Goal: Task Accomplishment & Management: Use online tool/utility

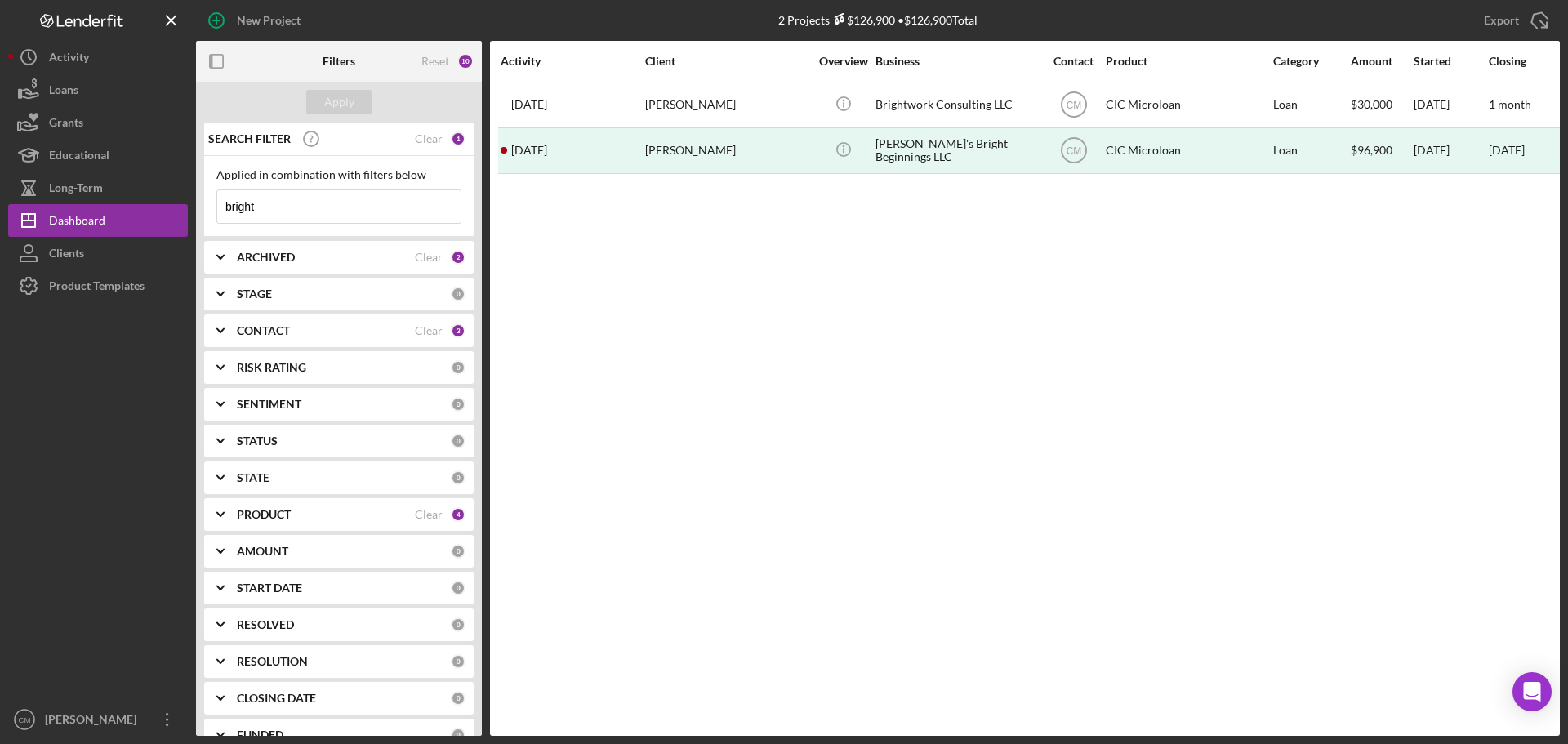
click at [291, 199] on input "bright" at bounding box center [338, 207] width 243 height 33
type input "Southern Heavens Collective"
click at [355, 102] on button "Apply" at bounding box center [338, 102] width 65 height 25
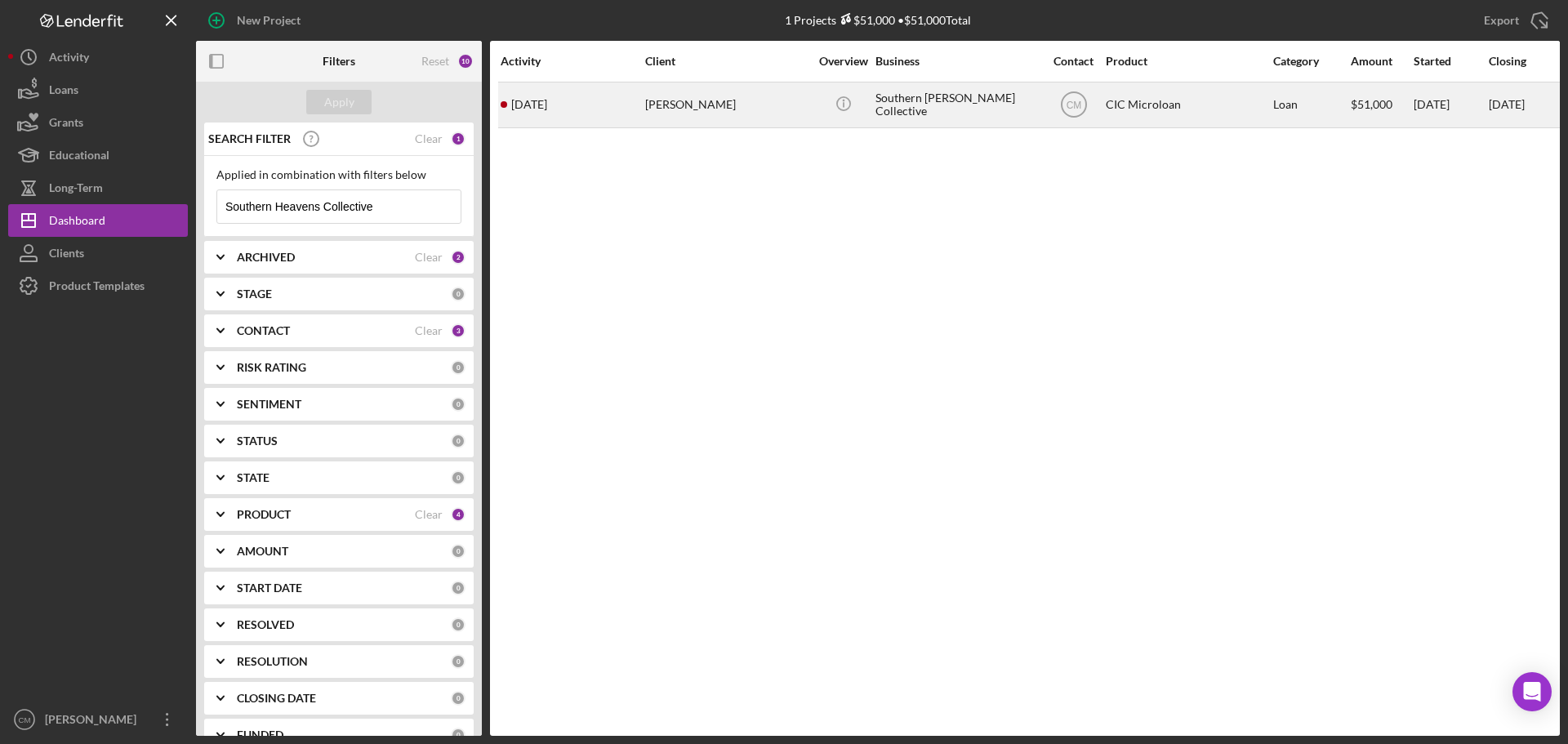
click at [717, 91] on div "Isabella Thompson" at bounding box center [726, 104] width 164 height 43
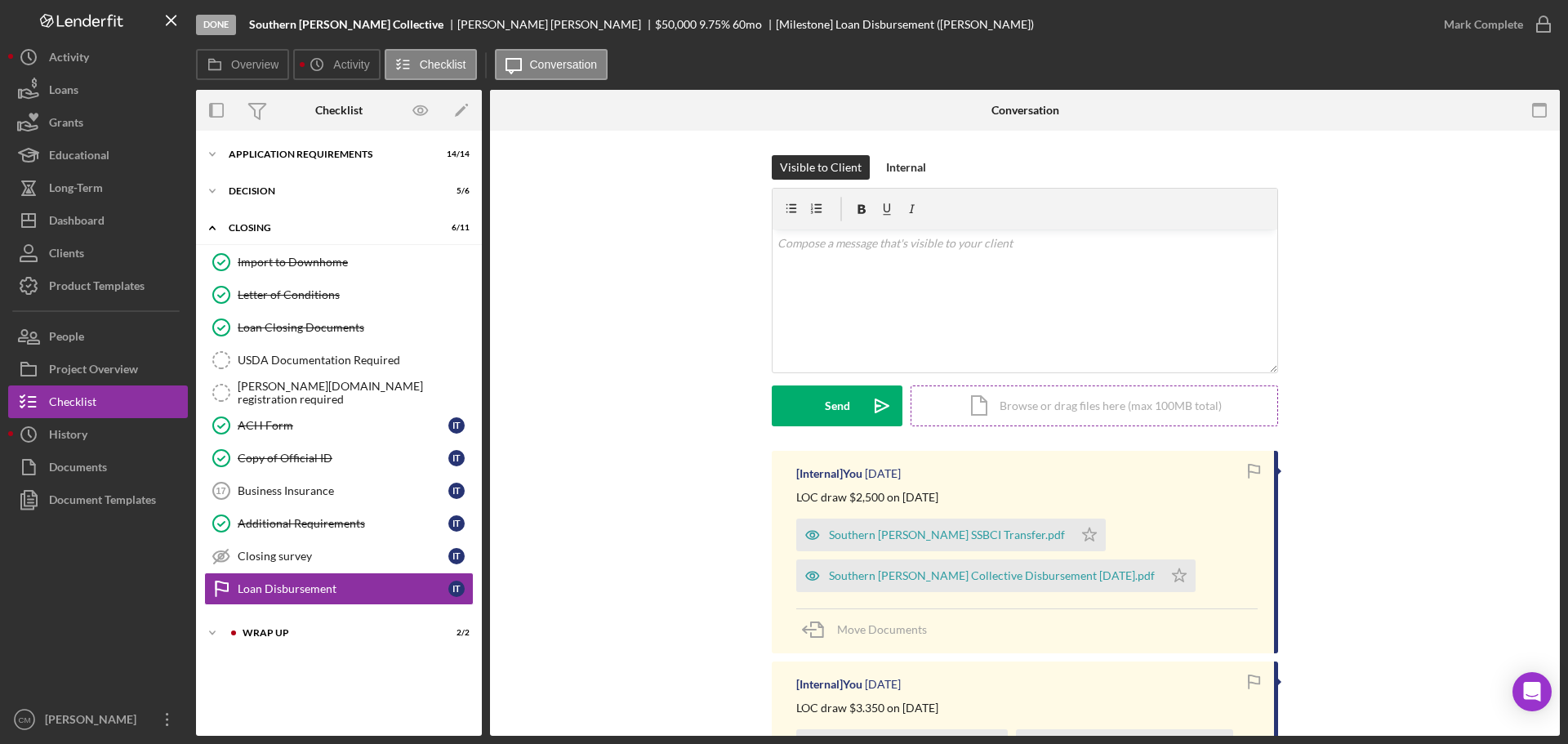
click at [991, 401] on div "Icon/Document Browse or drag files here (max 100MB total) Tap to choose files o…" at bounding box center [1094, 406] width 368 height 41
click at [915, 160] on div "Internal" at bounding box center [905, 167] width 40 height 25
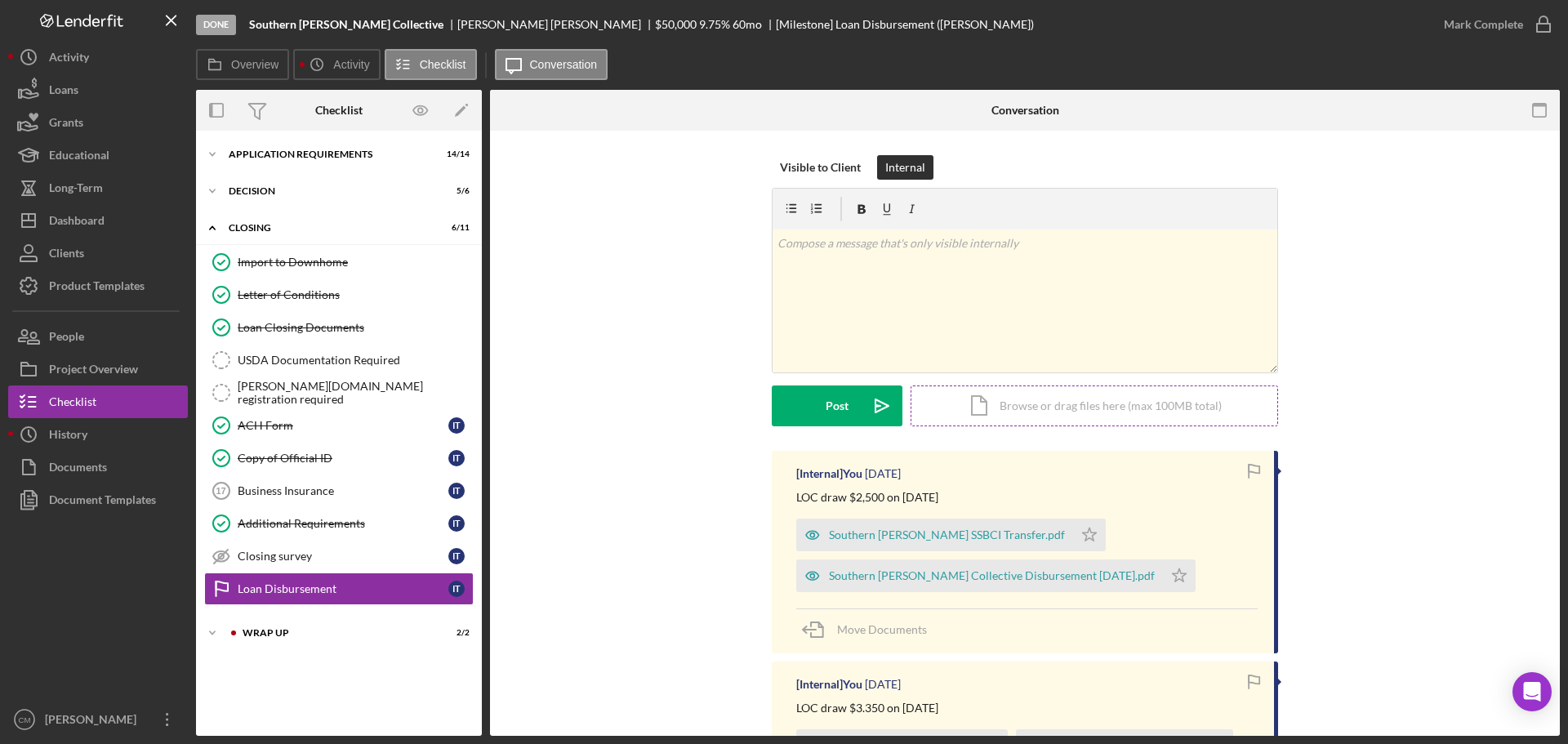
click at [973, 403] on div "Icon/Document Browse or drag files here (max 100MB total) Tap to choose files o…" at bounding box center [1094, 406] width 368 height 41
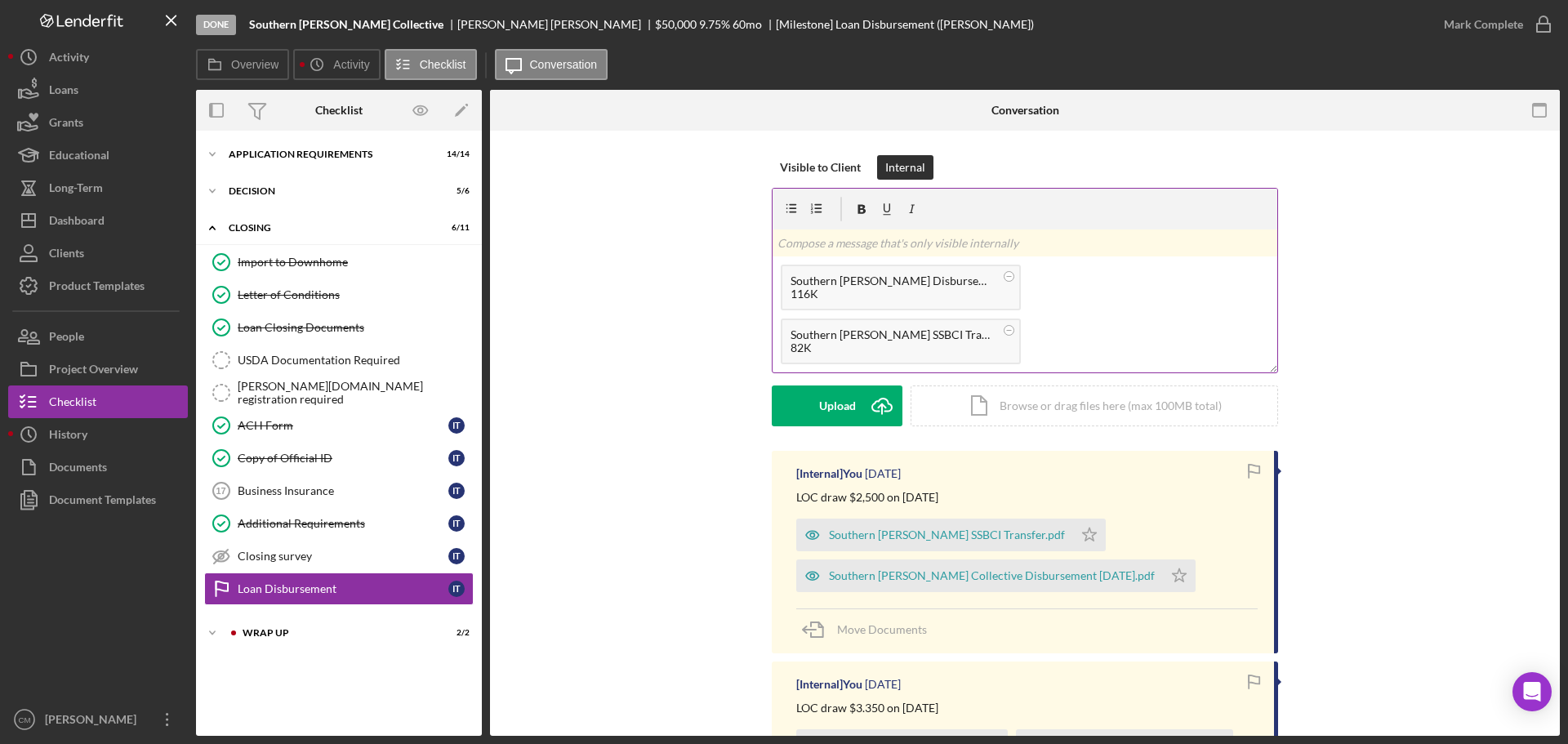
click at [926, 240] on p at bounding box center [1025, 243] width 496 height 18
click at [831, 407] on div "Post" at bounding box center [837, 406] width 23 height 41
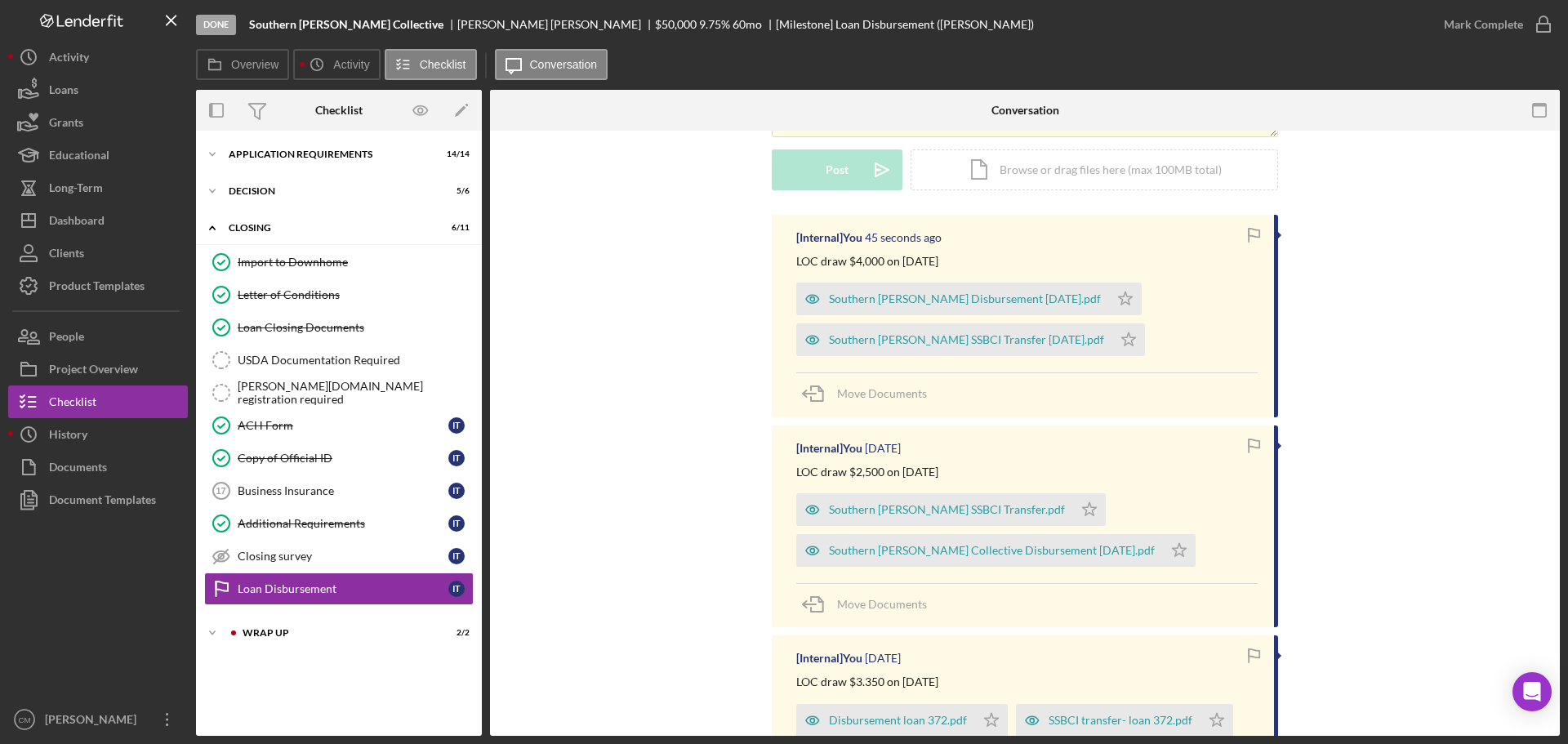
scroll to position [235, 0]
click at [101, 213] on div "Dashboard" at bounding box center [77, 222] width 56 height 36
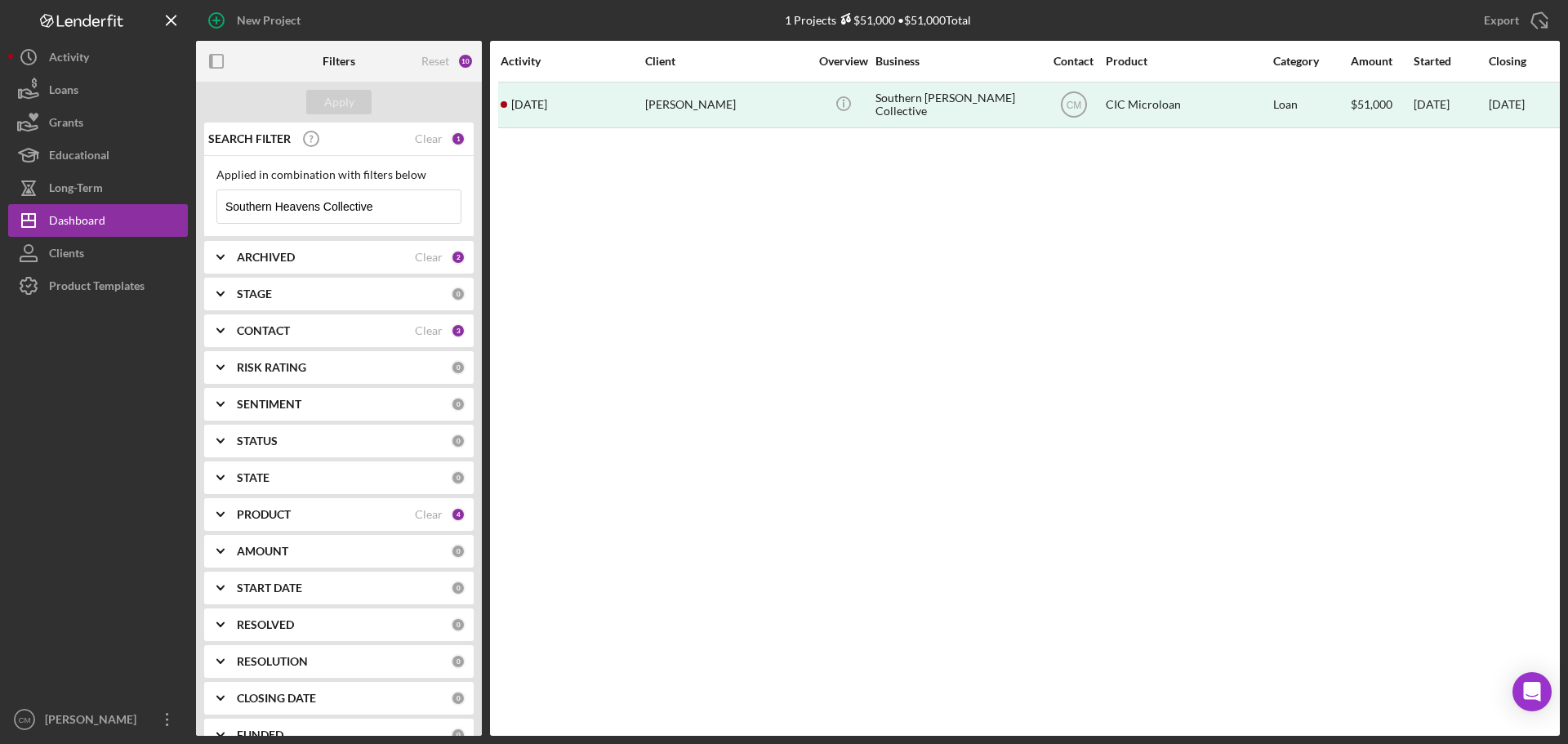
click at [399, 210] on input "Southern Heavens Collective" at bounding box center [338, 207] width 243 height 33
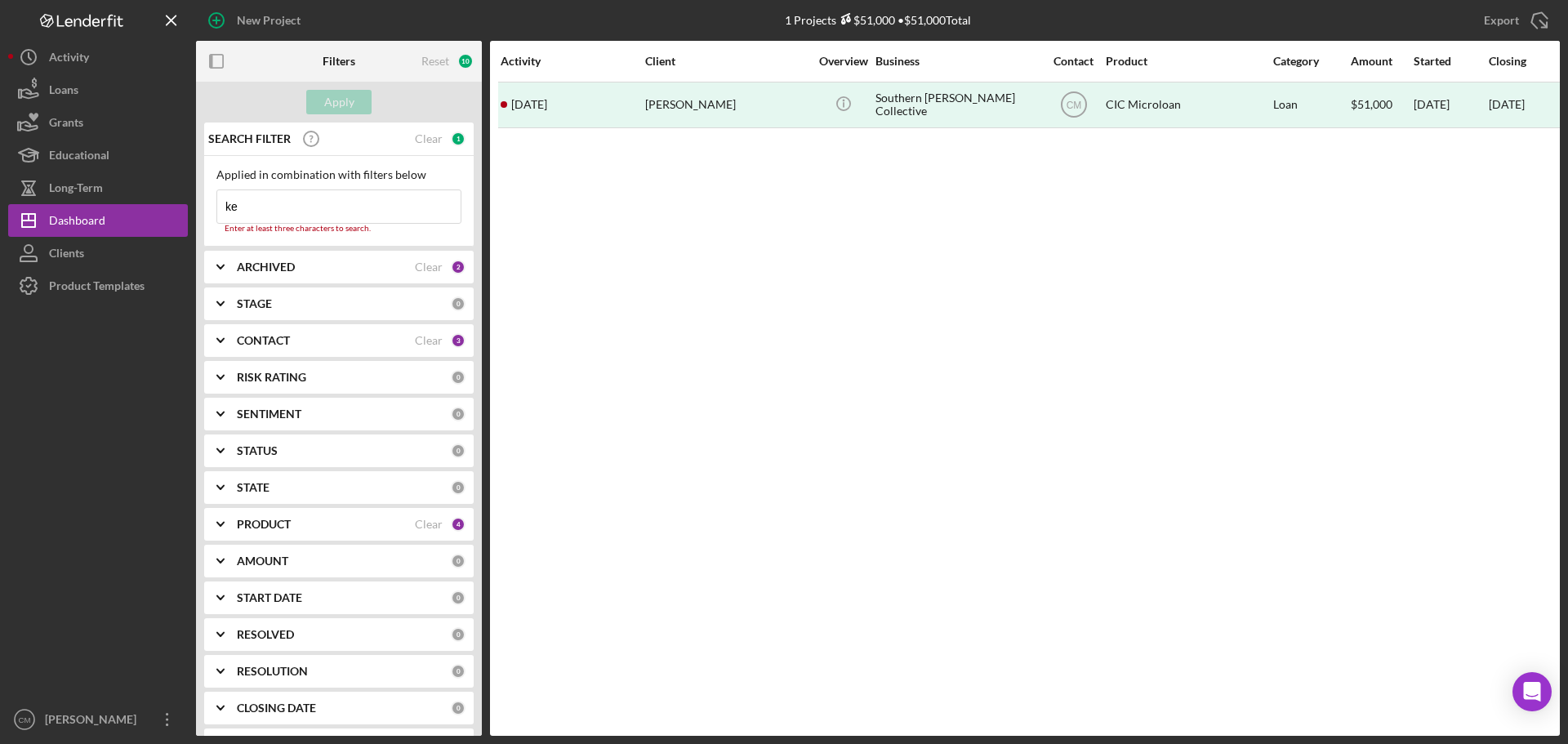
type input "keith"
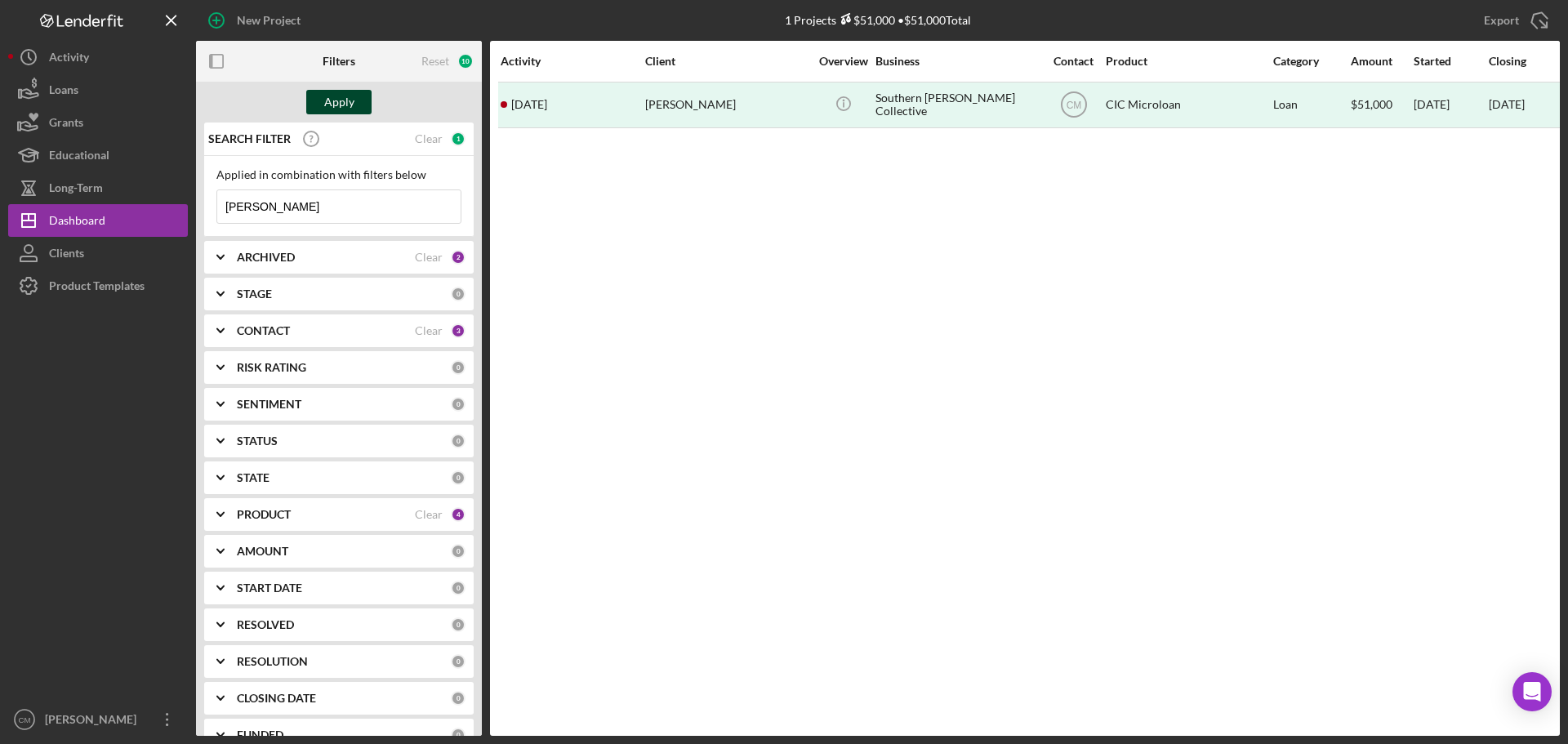
click at [353, 97] on button "Apply" at bounding box center [338, 102] width 65 height 25
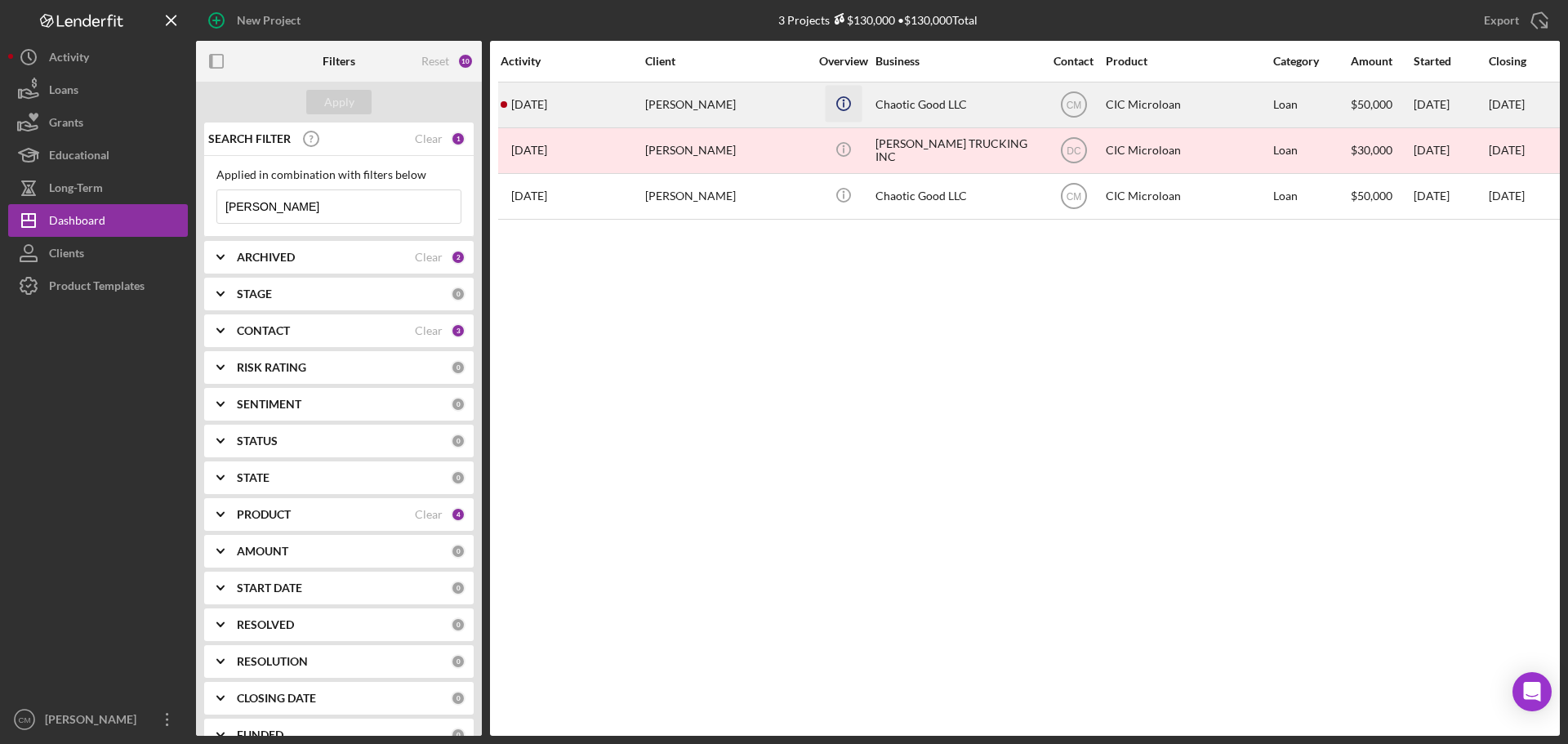
click at [841, 117] on icon "Icon/Info" at bounding box center [842, 103] width 36 height 36
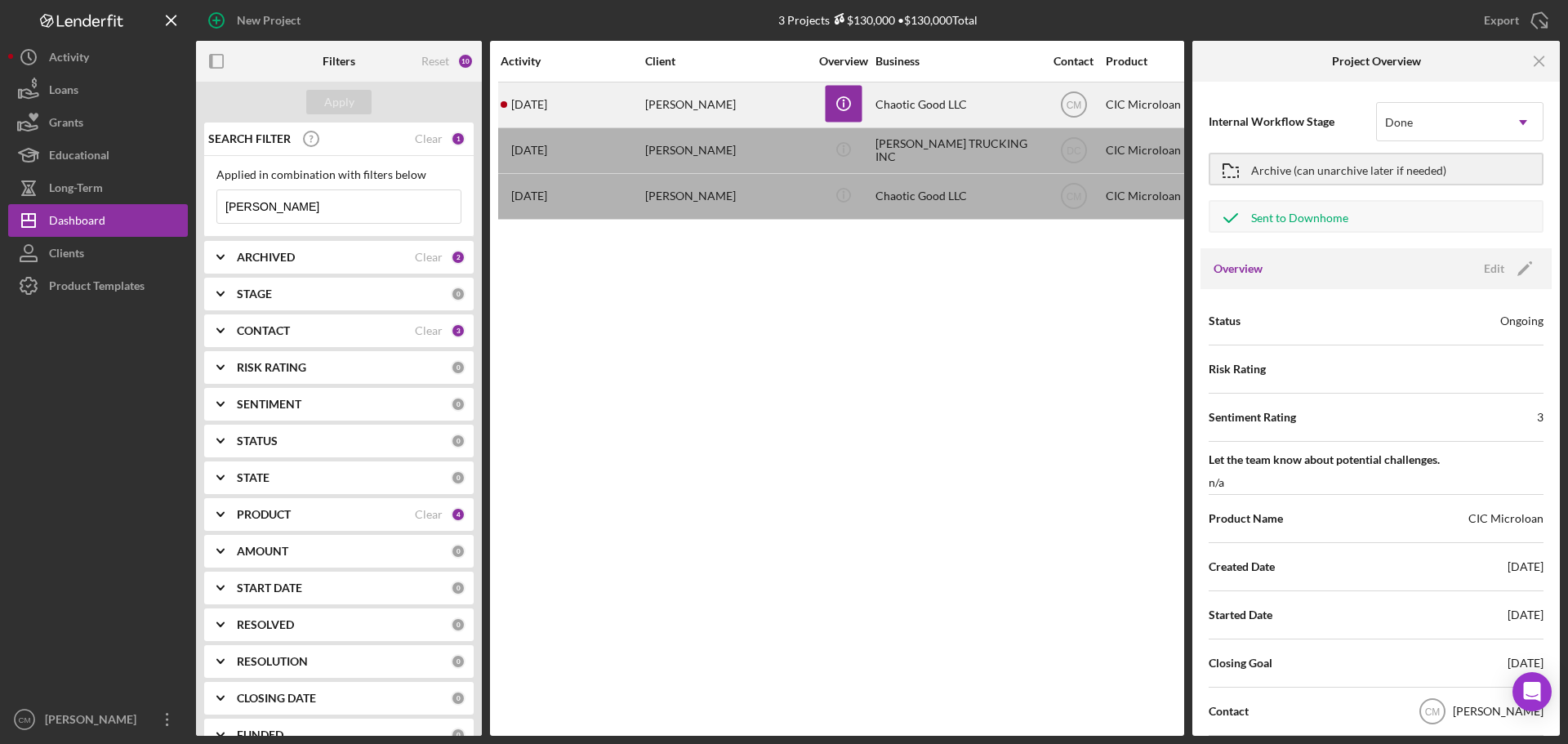
click at [897, 113] on div "Chaotic Good LLC" at bounding box center [957, 104] width 164 height 43
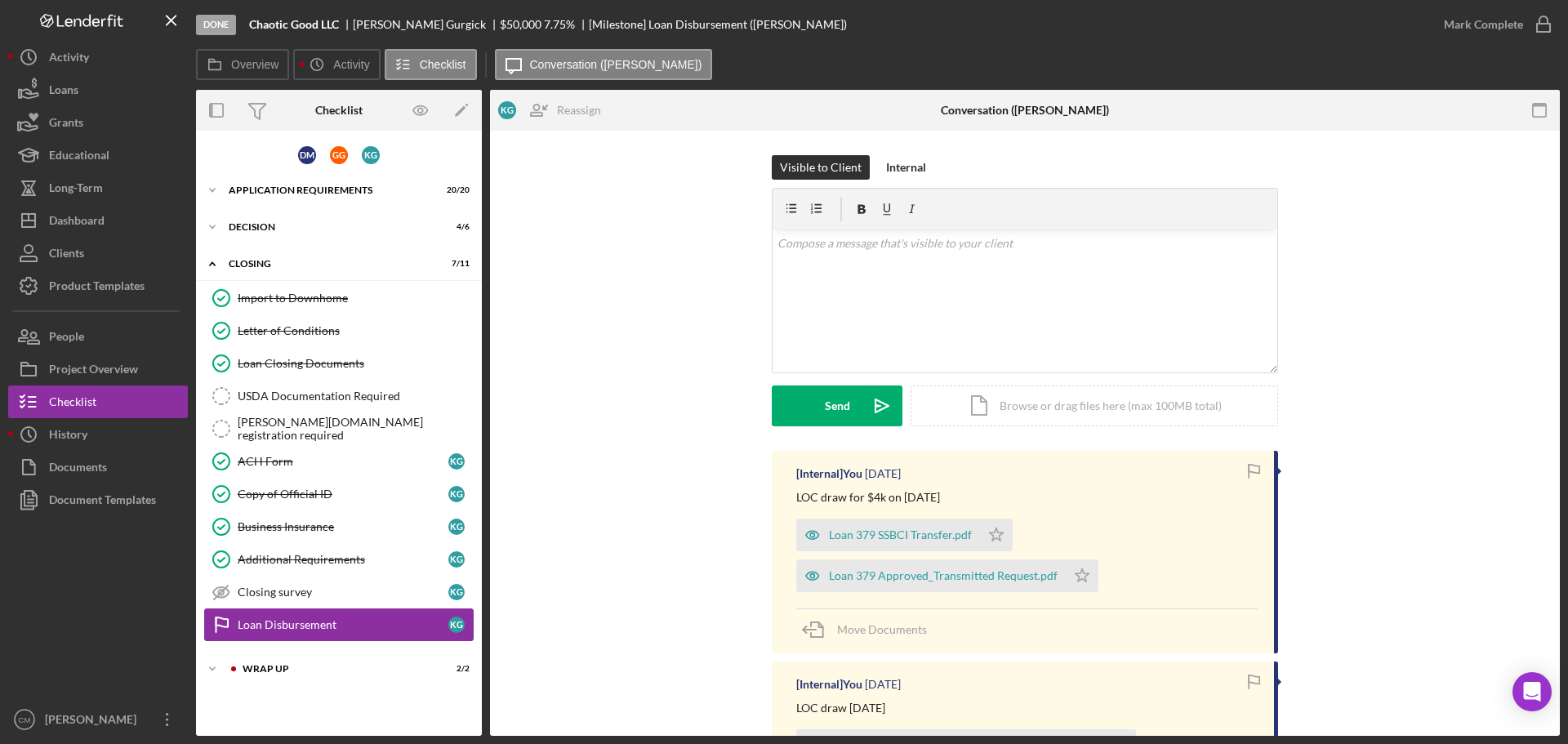
click at [292, 567] on div "Loan Disbursement" at bounding box center [342, 624] width 211 height 13
click at [906, 166] on div "Internal" at bounding box center [905, 167] width 40 height 25
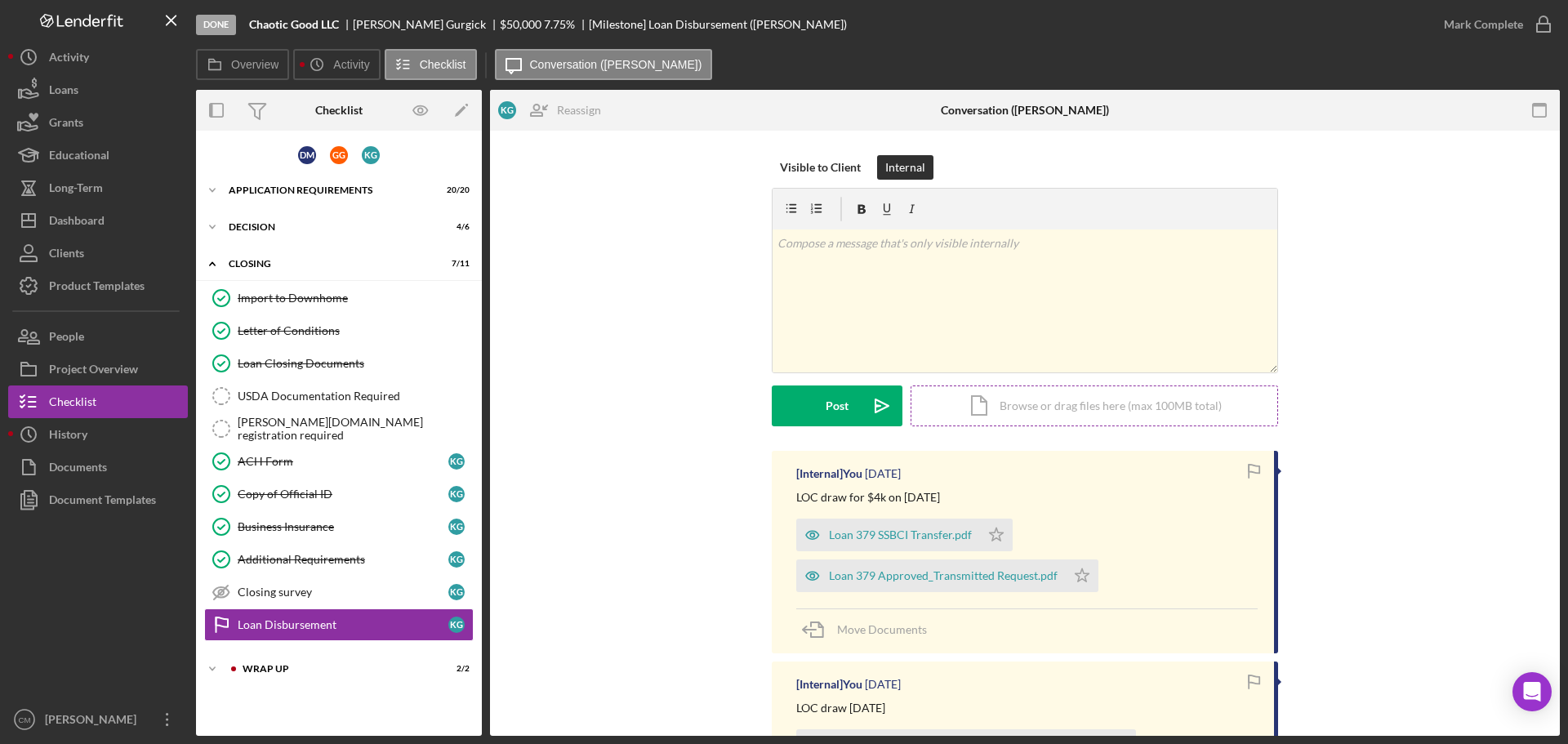
click at [987, 405] on div "Icon/Document Browse or drag files here (max 100MB total) Tap to choose files o…" at bounding box center [1094, 406] width 368 height 41
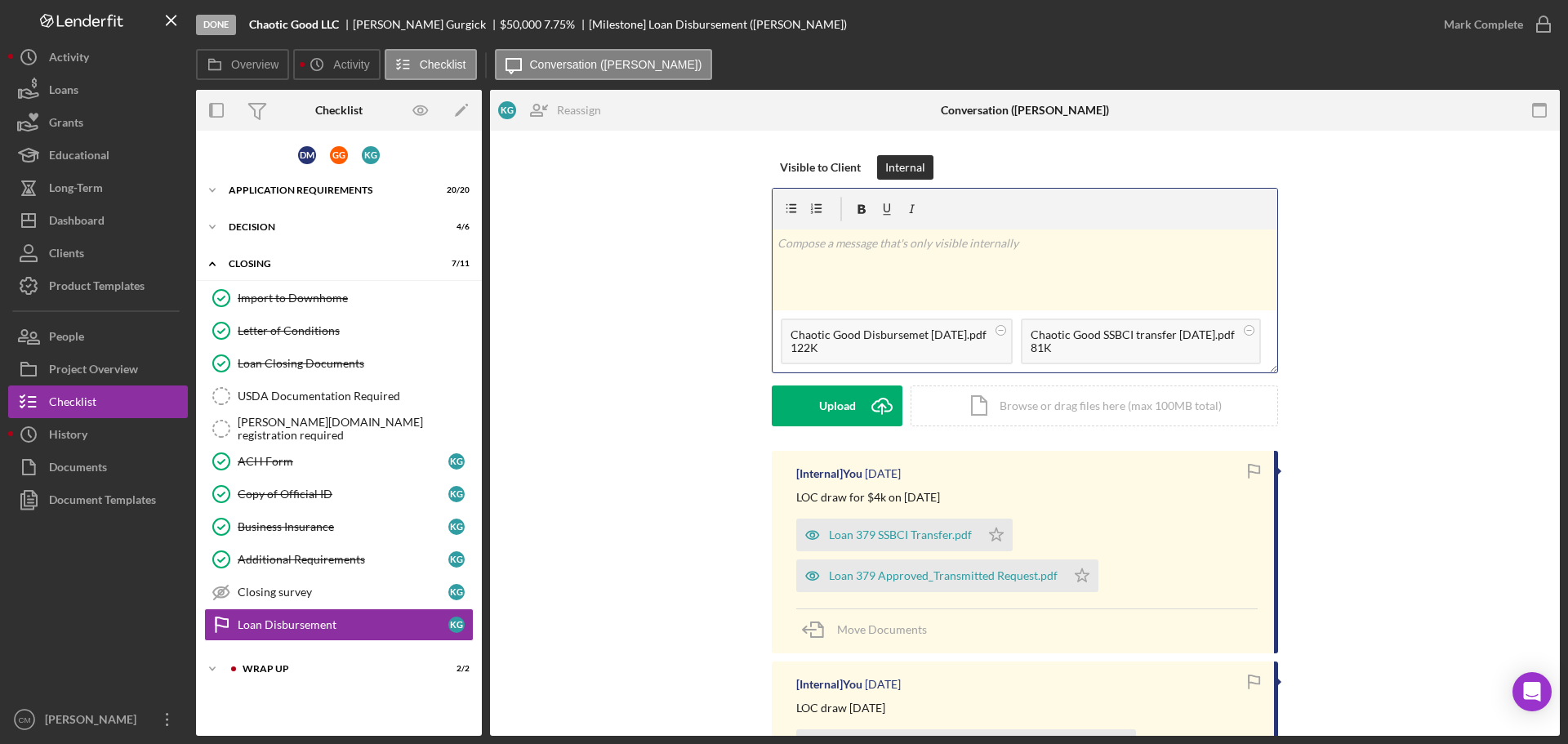
click at [903, 239] on p at bounding box center [1025, 243] width 496 height 18
click at [838, 407] on div "Post" at bounding box center [837, 406] width 23 height 41
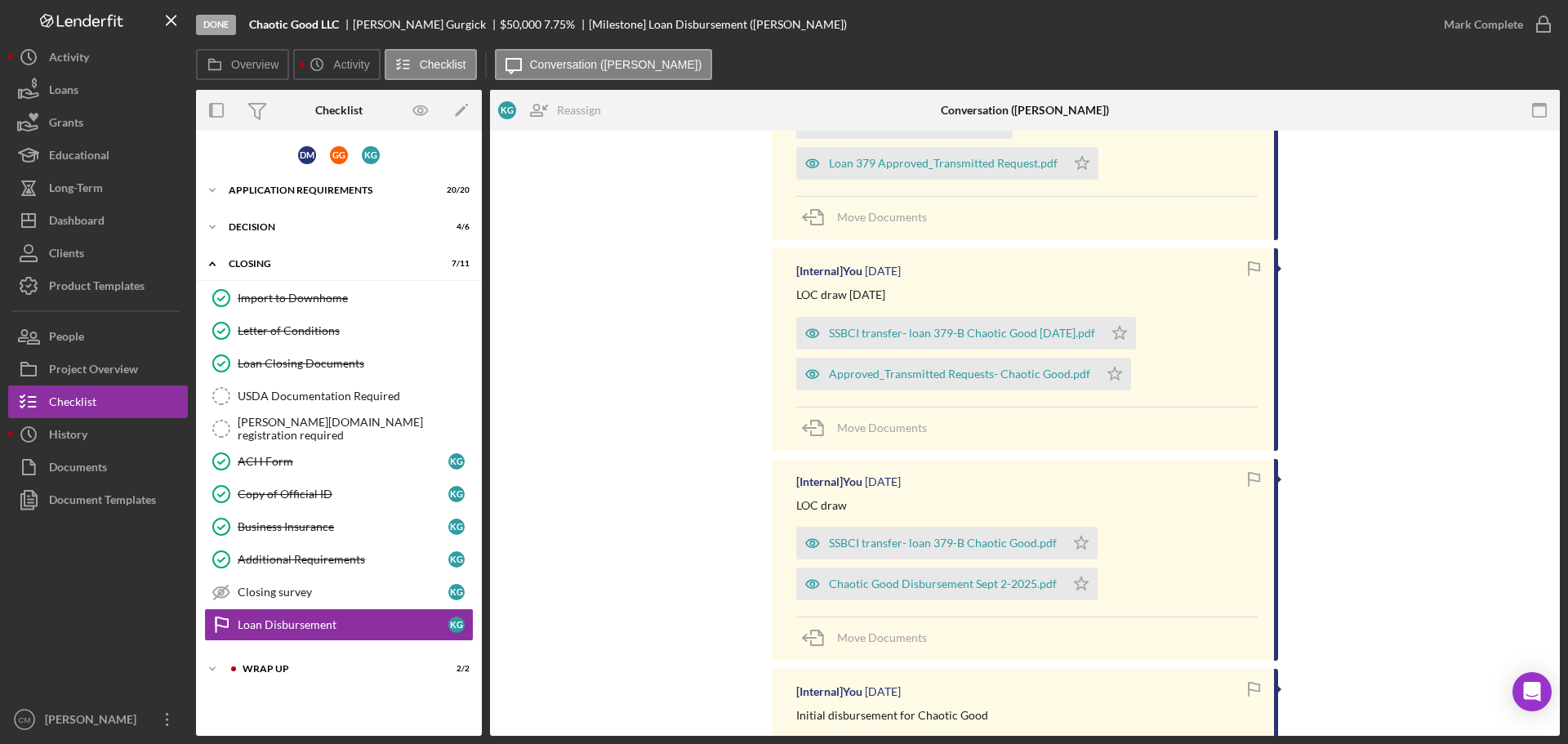
scroll to position [625, 0]
click at [810, 372] on icon "button" at bounding box center [812, 371] width 33 height 33
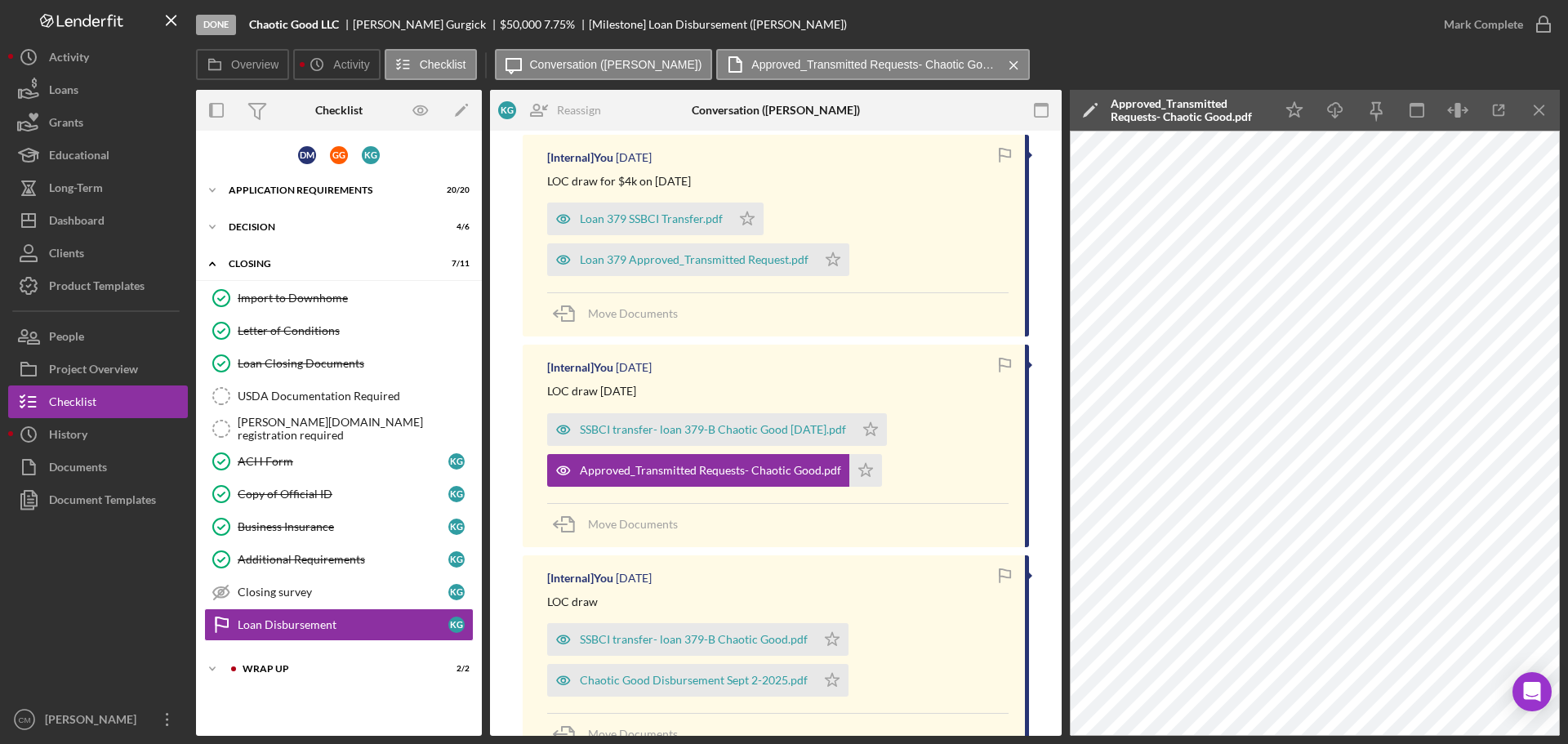
scroll to position [526, 0]
click at [559, 258] on icon "button" at bounding box center [564, 260] width 33 height 33
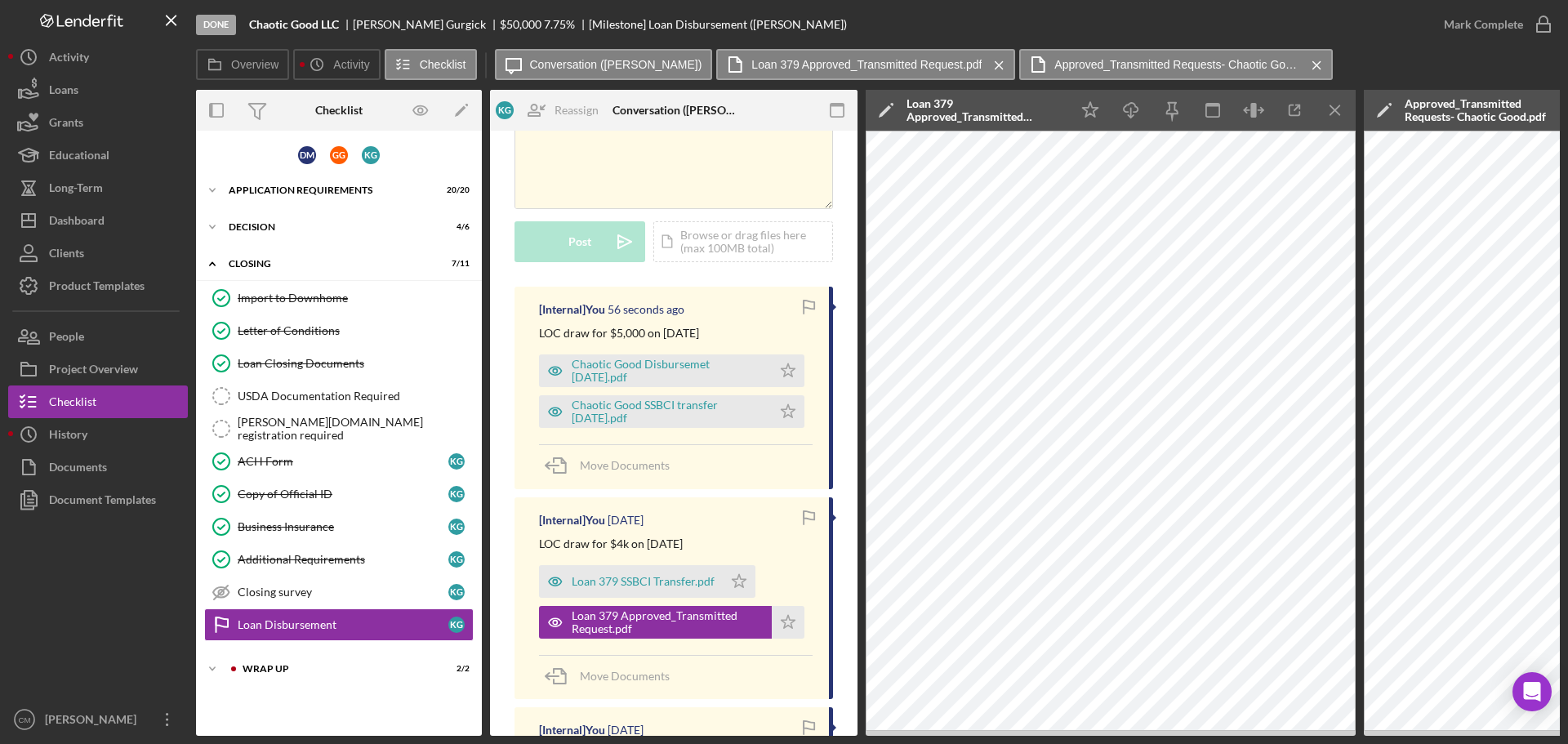
scroll to position [163, 0]
click at [154, 567] on icon "Icon/Overflow" at bounding box center [167, 719] width 41 height 41
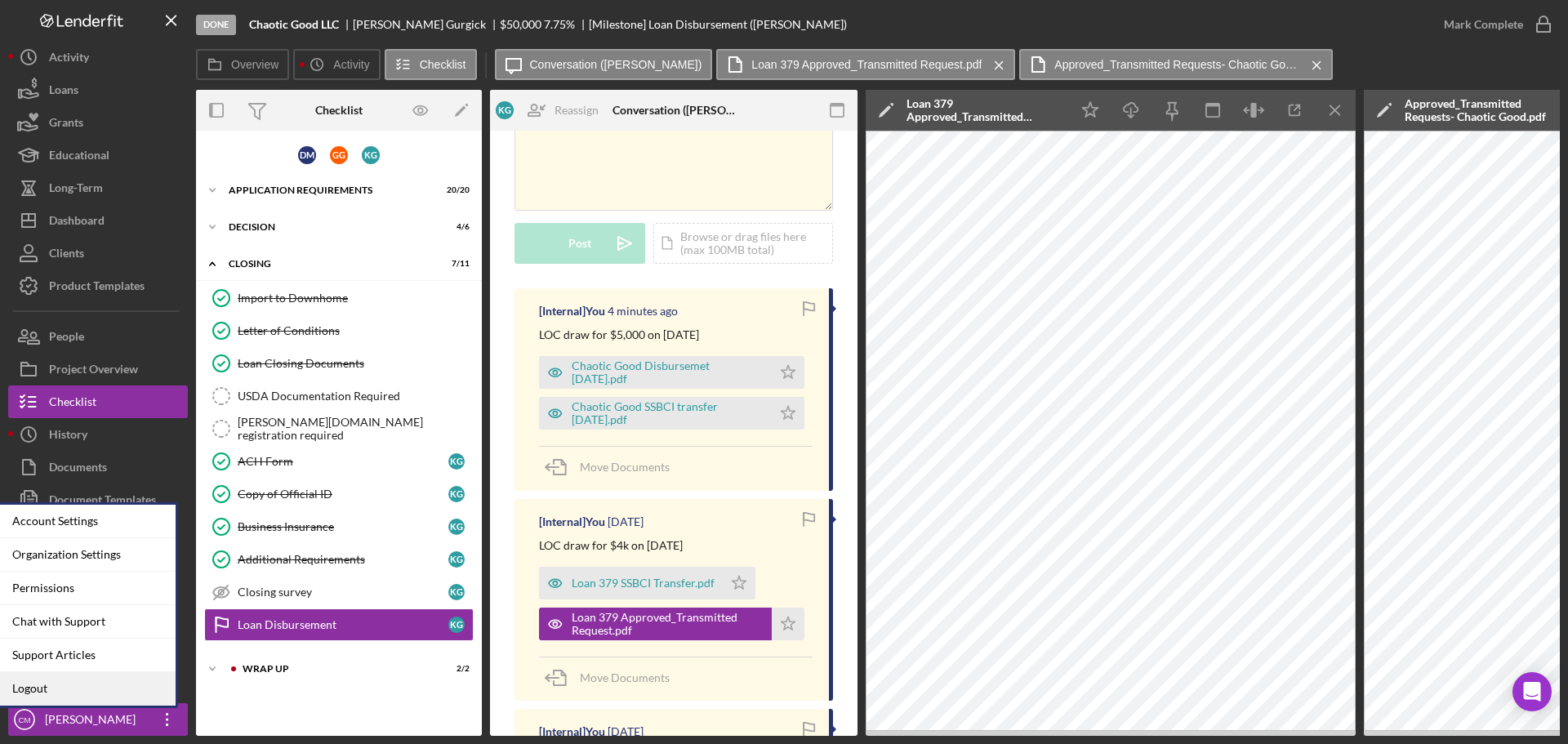
click at [103, 567] on link "Logout" at bounding box center [86, 689] width 180 height 34
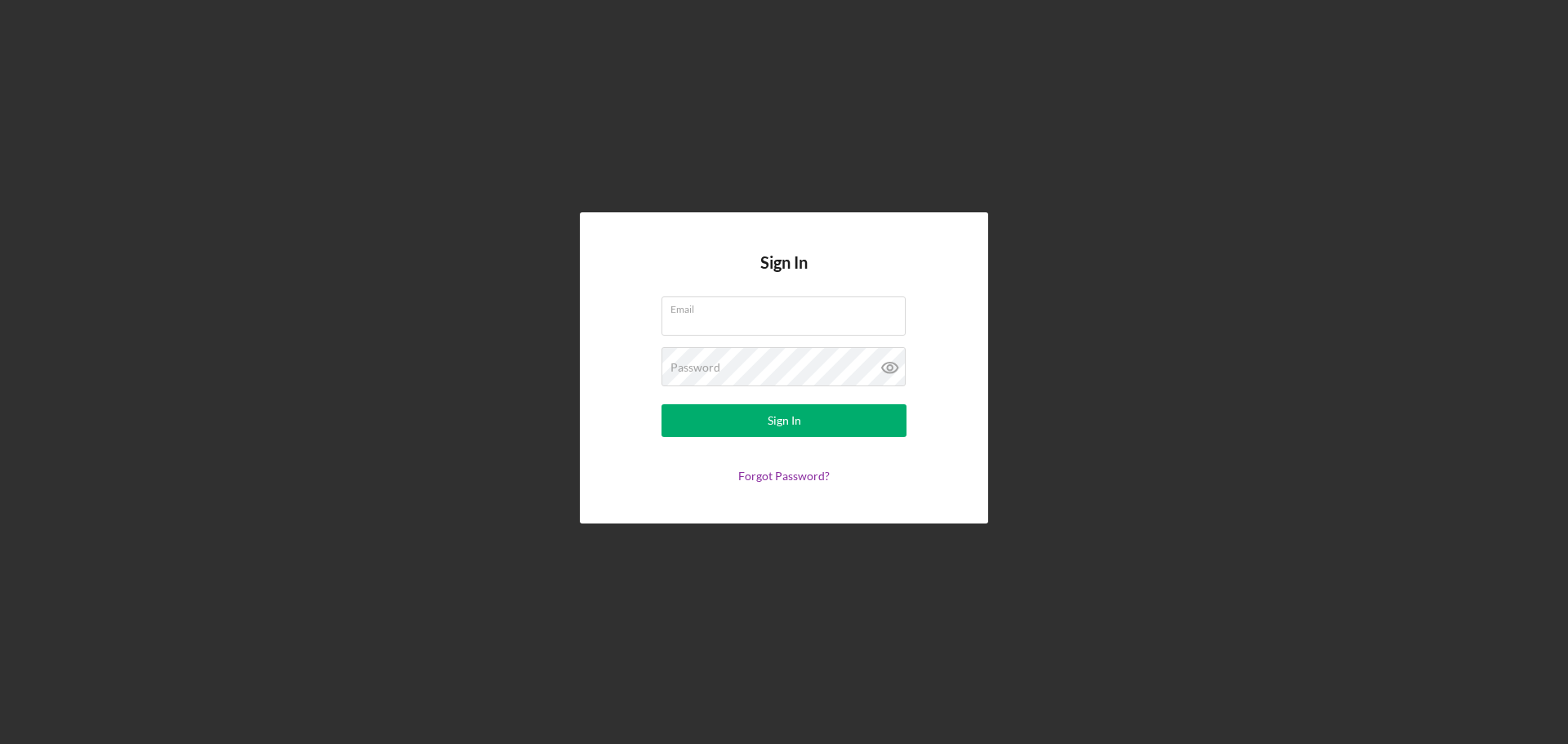
type input "carolina@cicville.org"
